Goal: Transaction & Acquisition: Download file/media

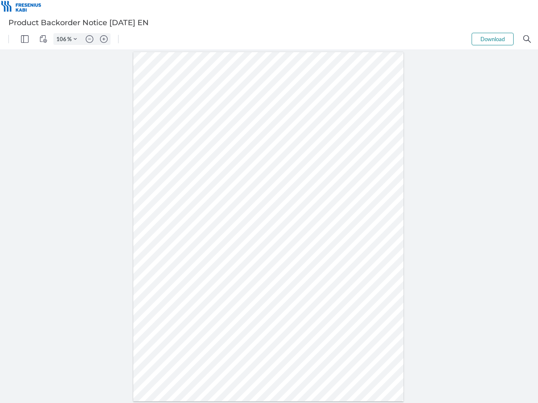
click at [25, 39] on img "Panel" at bounding box center [25, 39] width 8 height 8
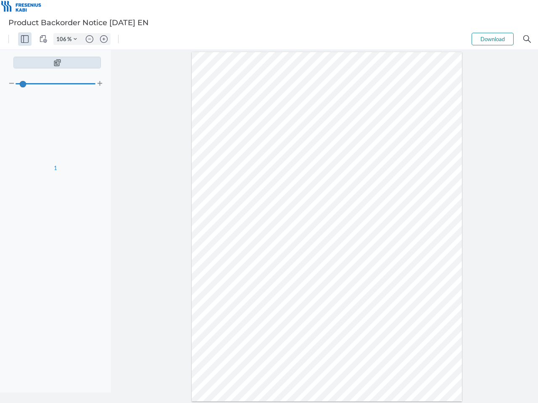
click at [43, 39] on img "View Controls" at bounding box center [43, 39] width 8 height 8
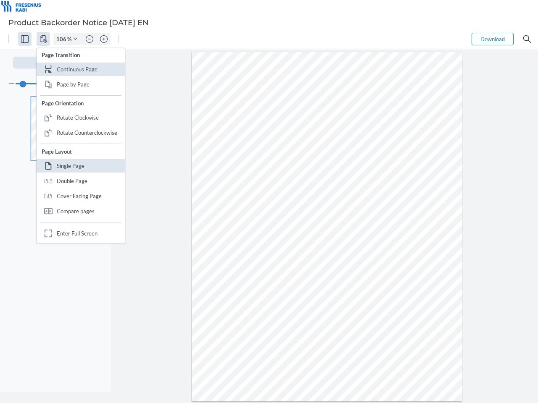
click at [63, 39] on input "106" at bounding box center [60, 39] width 13 height 8
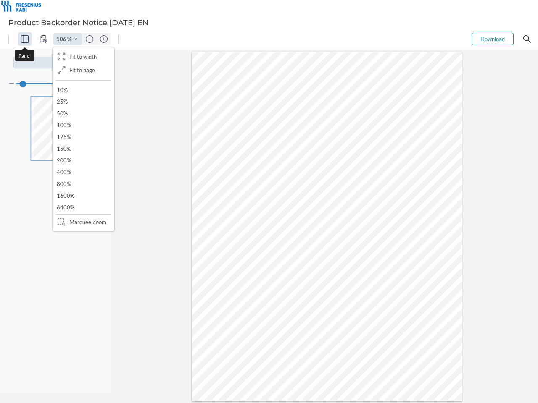
click at [75, 39] on img "Zoom Controls" at bounding box center [74, 38] width 3 height 3
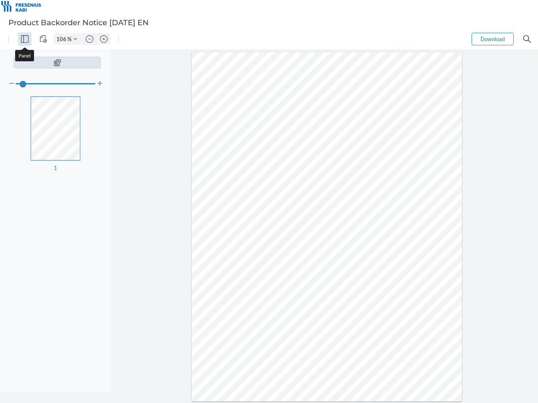
click at [89, 39] on img "Zoom out" at bounding box center [90, 39] width 8 height 8
click at [104, 39] on img "Zoom in" at bounding box center [104, 39] width 8 height 8
type input "106"
click at [492, 39] on button "Download" at bounding box center [492, 39] width 42 height 13
click at [527, 39] on img "Search" at bounding box center [527, 39] width 8 height 8
